Goal: Task Accomplishment & Management: Use online tool/utility

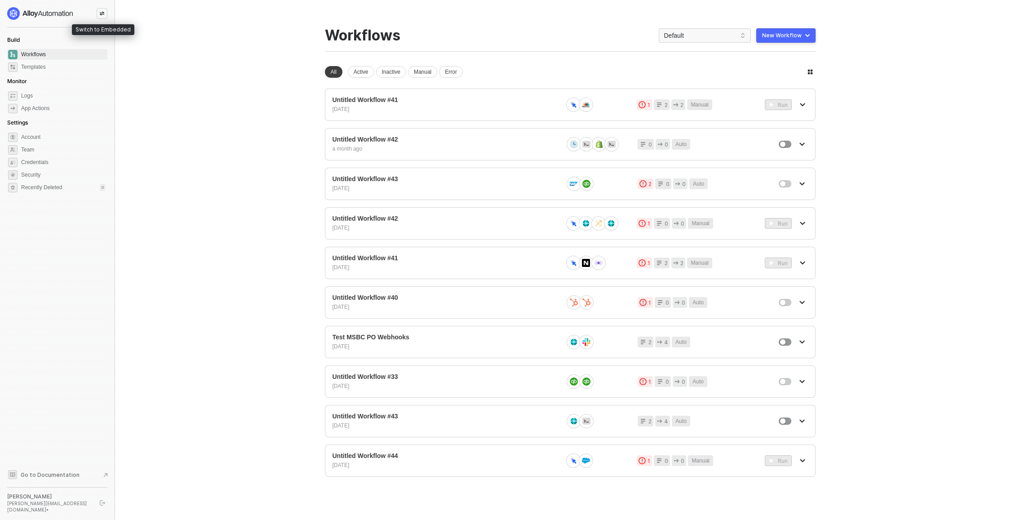
click at [103, 14] on icon "icon-swap" at bounding box center [102, 14] width 5 height 4
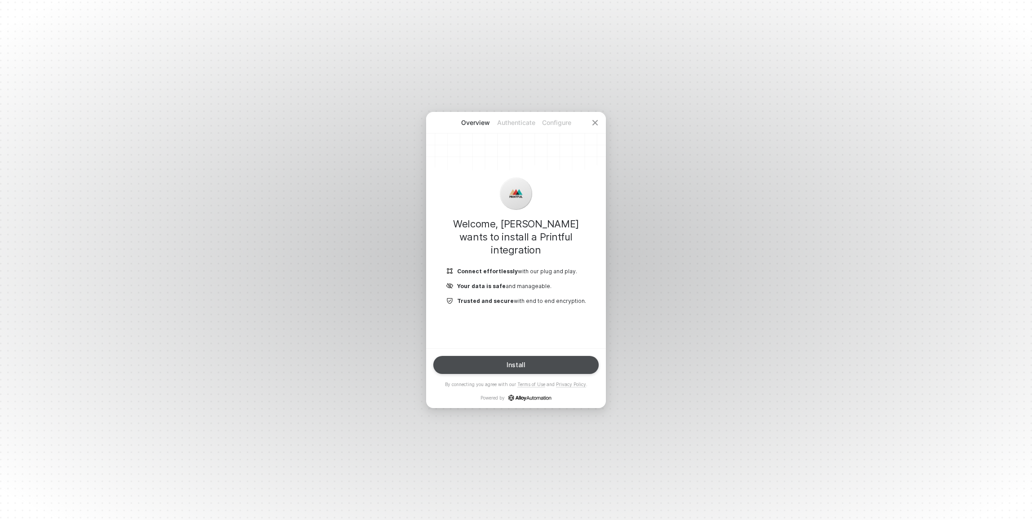
click at [544, 365] on button "Install" at bounding box center [515, 365] width 165 height 18
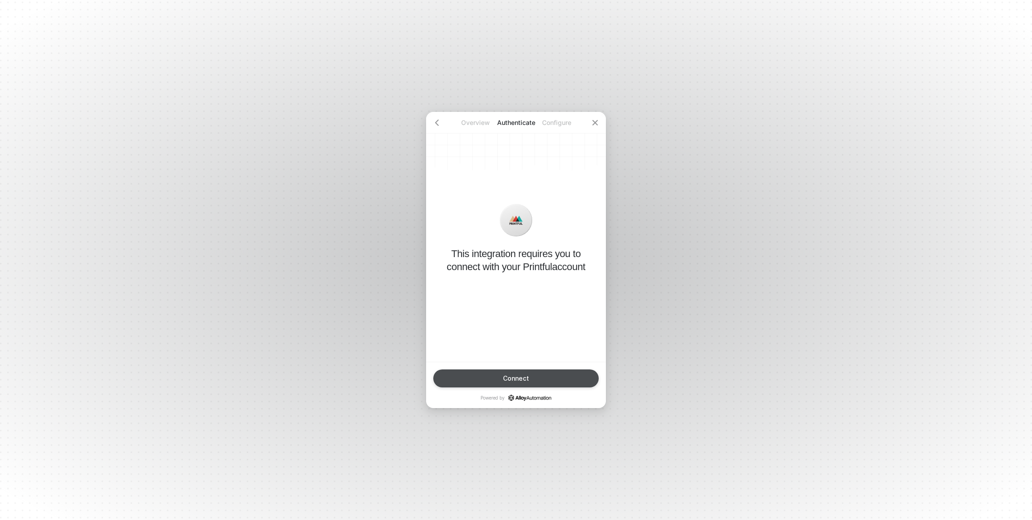
click at [547, 382] on button "Connect" at bounding box center [515, 378] width 165 height 18
click at [563, 385] on button "Try Again" at bounding box center [515, 378] width 165 height 18
click at [521, 375] on div "Connect" at bounding box center [516, 378] width 26 height 7
